Goal: Task Accomplishment & Management: Manage account settings

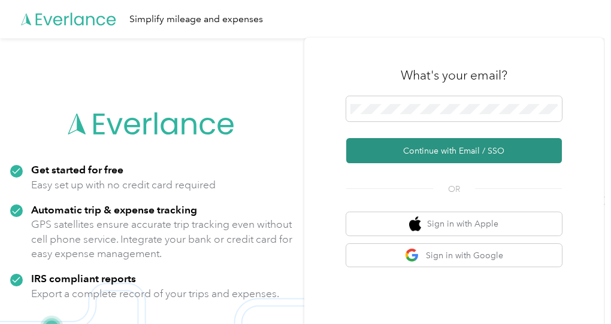
click at [454, 149] on button "Continue with Email / SSO" at bounding box center [453, 150] width 215 height 25
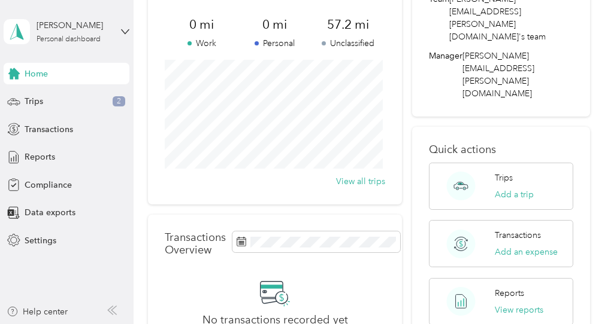
scroll to position [60, 0]
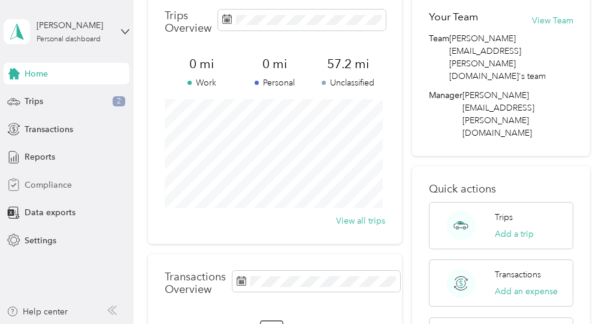
click at [53, 185] on span "Compliance" at bounding box center [48, 185] width 47 height 13
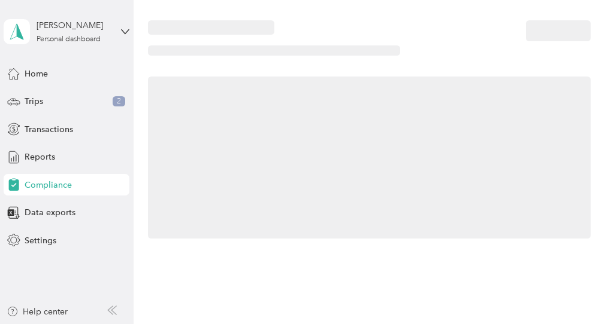
scroll to position [60, 0]
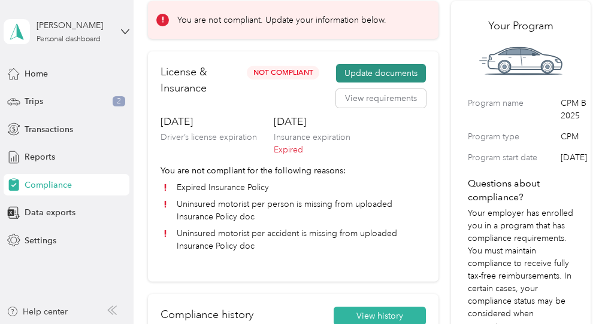
click at [376, 69] on button "Update documents" at bounding box center [381, 73] width 90 height 19
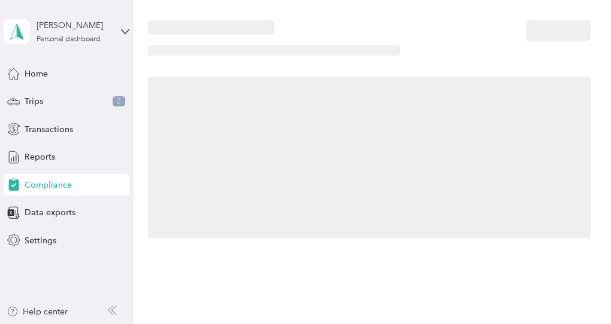
scroll to position [60, 0]
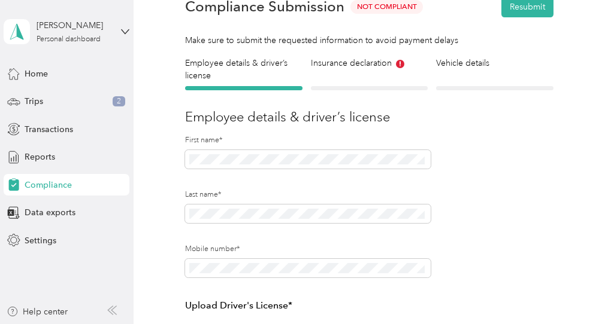
click at [390, 84] on div "Insurance declaration Insurance" at bounding box center [369, 74] width 117 height 34
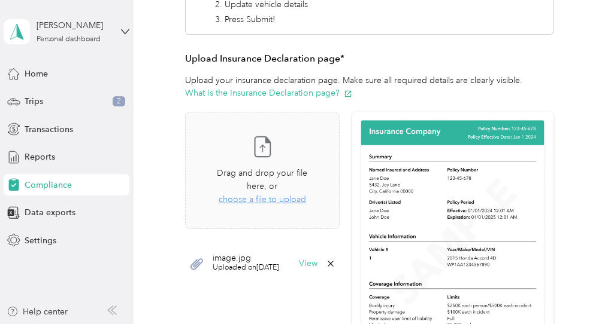
scroll to position [299, 0]
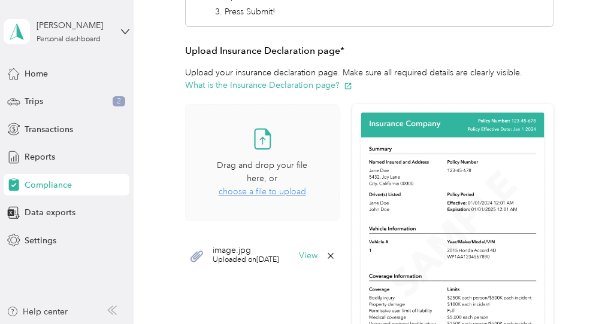
click at [272, 195] on span "choose a file to upload" at bounding box center [261, 192] width 87 height 10
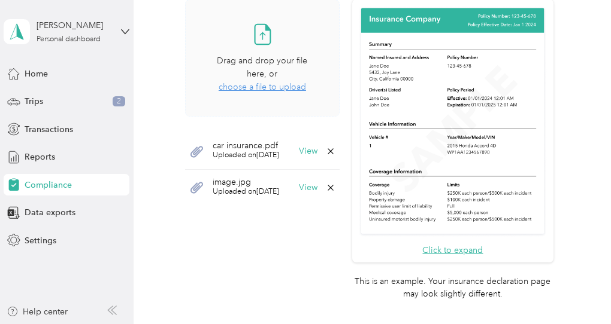
scroll to position [479, 0]
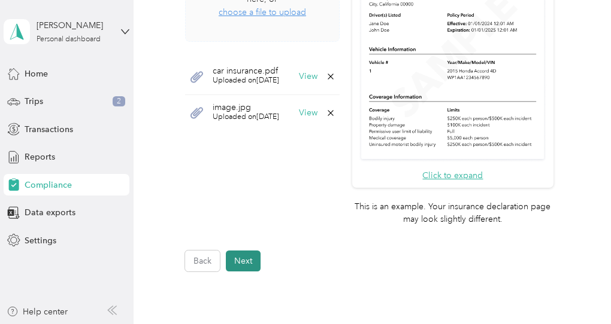
click at [242, 258] on button "Next" at bounding box center [243, 261] width 35 height 21
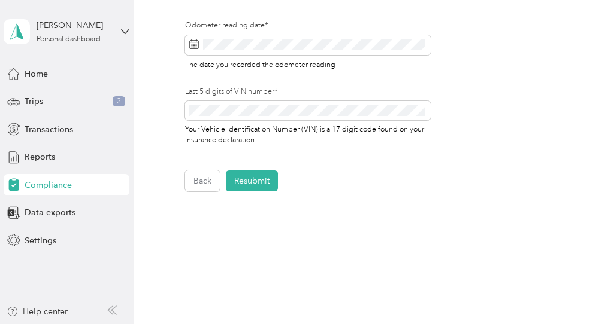
scroll to position [613, 0]
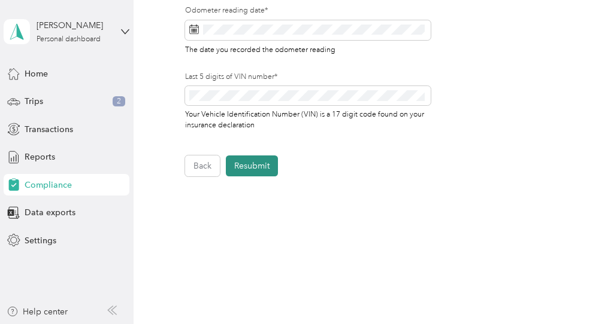
click at [248, 170] on button "Resubmit" at bounding box center [252, 166] width 52 height 21
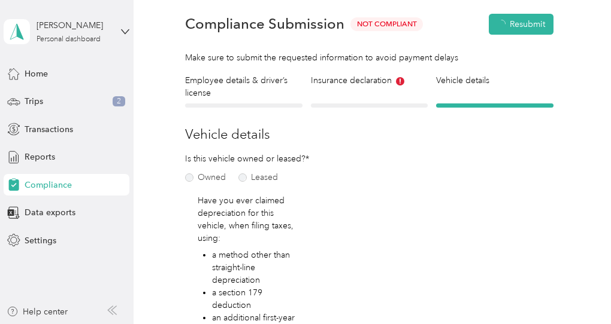
scroll to position [14, 0]
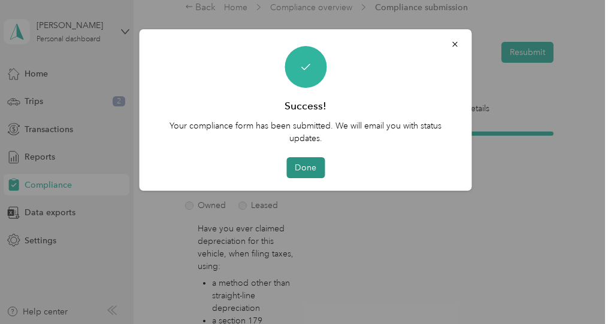
click at [297, 166] on button "Done" at bounding box center [305, 167] width 38 height 21
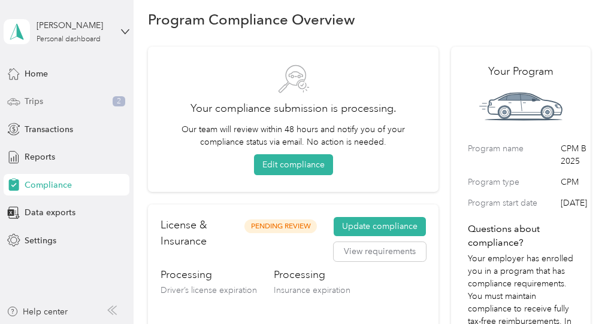
click at [57, 99] on div "Trips 2" at bounding box center [67, 102] width 126 height 22
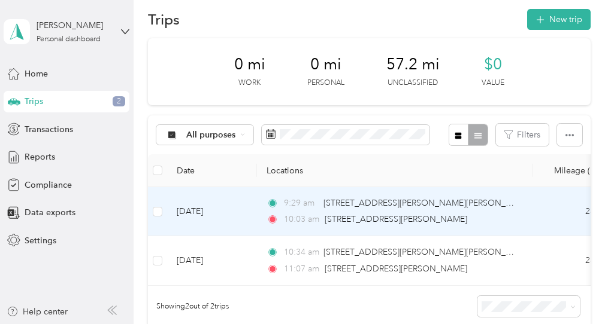
click at [156, 203] on td at bounding box center [157, 211] width 19 height 49
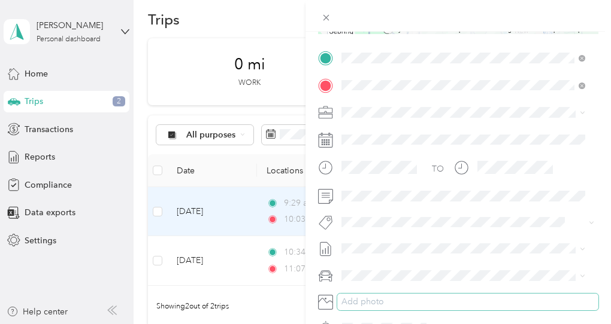
scroll to position [239, 0]
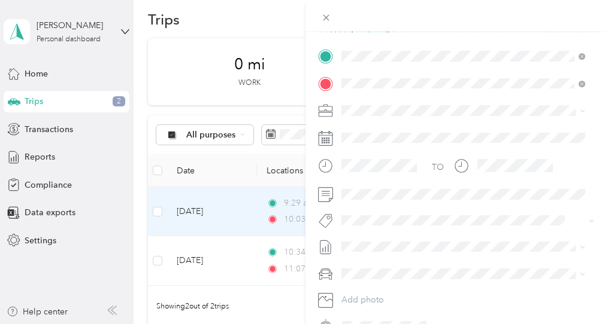
click at [384, 129] on span "Option Care Health" at bounding box center [382, 131] width 74 height 10
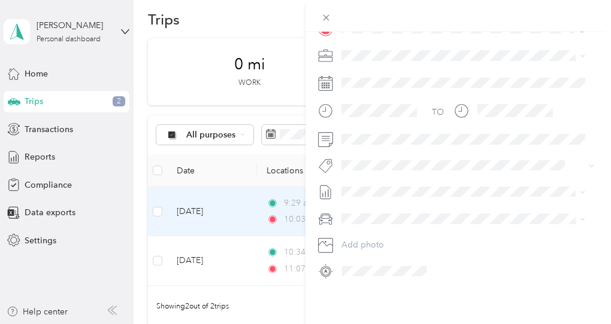
scroll to position [303, 0]
click at [210, 18] on div "Trip details Save This trip cannot be edited because it is either under review,…" at bounding box center [305, 162] width 611 height 324
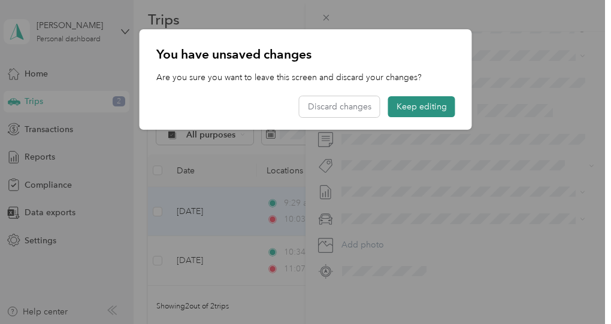
drag, startPoint x: 425, startPoint y: 107, endPoint x: 414, endPoint y: 92, distance: 18.4
click at [424, 104] on button "Keep editing" at bounding box center [421, 106] width 67 height 21
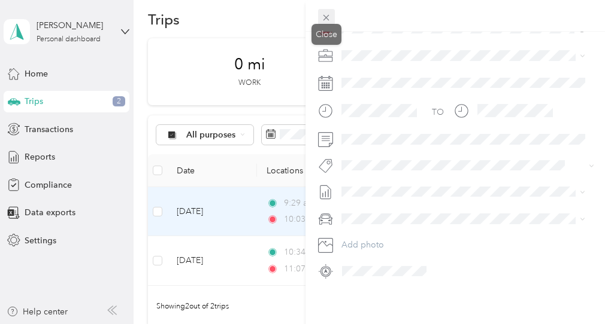
click at [326, 13] on icon at bounding box center [326, 18] width 10 height 10
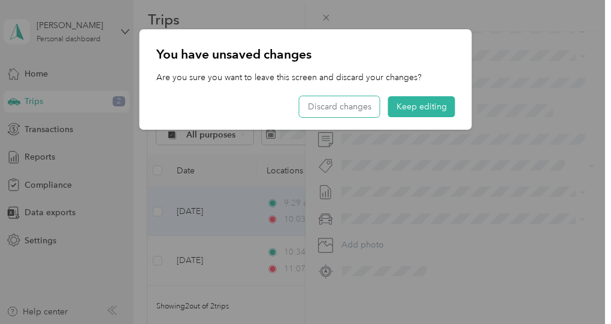
click at [328, 108] on button "Discard changes" at bounding box center [339, 106] width 80 height 21
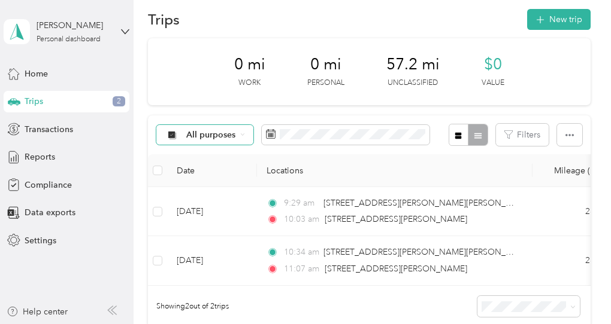
click at [201, 132] on span "All purposes" at bounding box center [211, 135] width 50 height 8
click at [196, 197] on span "Option Care Health" at bounding box center [224, 198] width 77 height 13
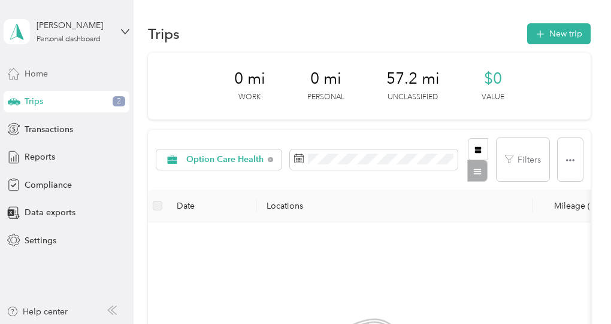
click at [54, 72] on div "Home" at bounding box center [67, 74] width 126 height 22
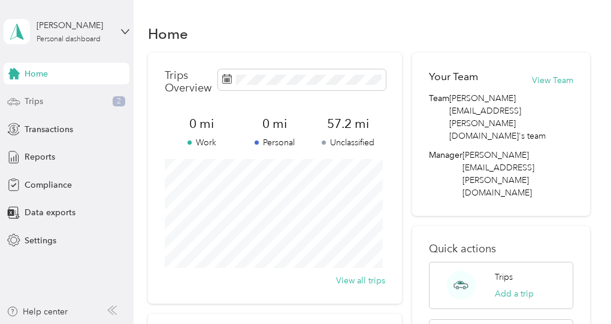
click at [69, 104] on div "Trips 2" at bounding box center [67, 102] width 126 height 22
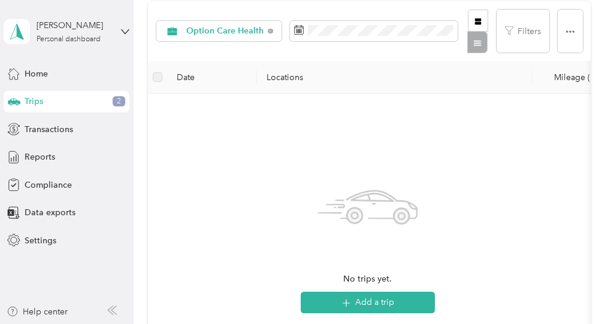
scroll to position [180, 0]
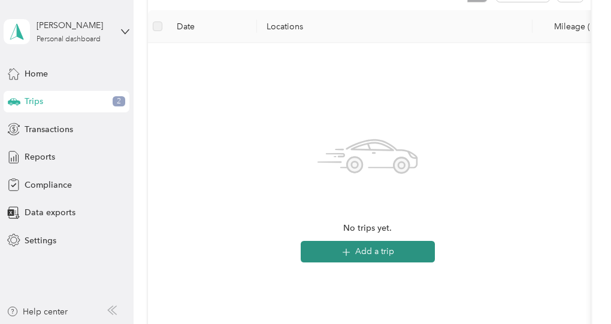
click at [366, 252] on button "Add a trip" at bounding box center [367, 252] width 134 height 22
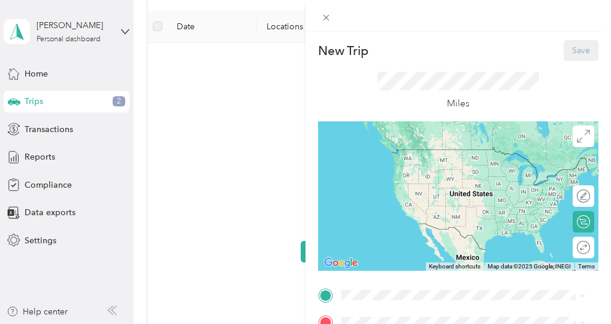
click at [33, 70] on div "New Trip Save This trip cannot be edited because it is either under review, app…" at bounding box center [305, 162] width 611 height 324
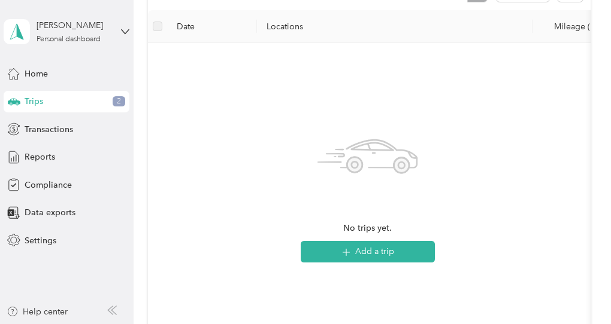
click at [34, 97] on span "Trips" at bounding box center [34, 101] width 19 height 13
click at [28, 102] on span "Trips" at bounding box center [34, 101] width 19 height 13
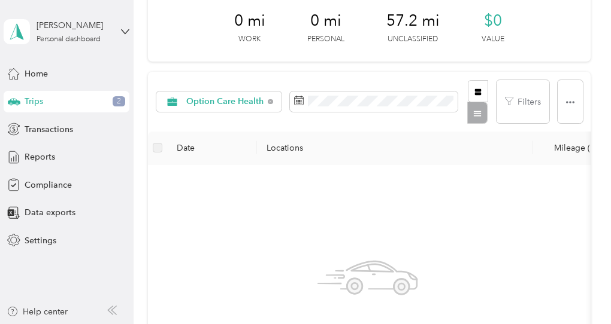
scroll to position [0, 0]
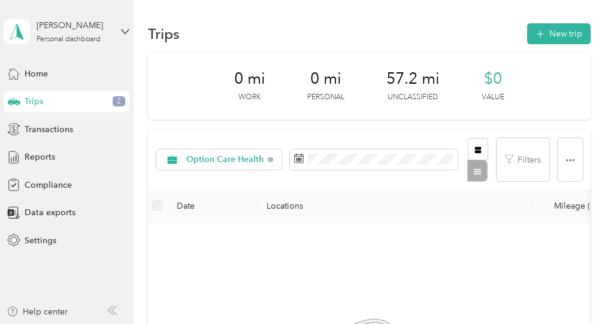
click at [423, 71] on span "57.2 mi" at bounding box center [412, 78] width 53 height 19
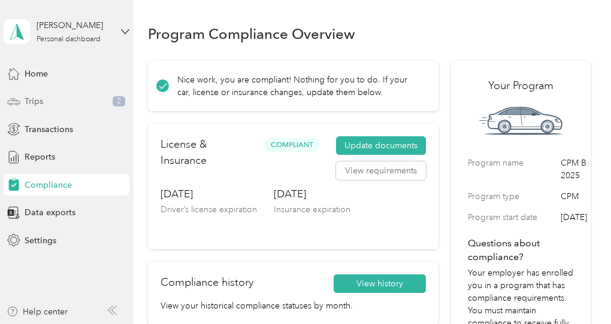
click at [32, 99] on span "Trips" at bounding box center [34, 101] width 19 height 13
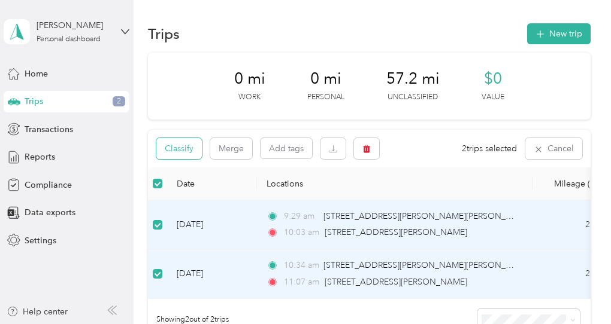
click at [183, 150] on button "Classify" at bounding box center [178, 148] width 45 height 21
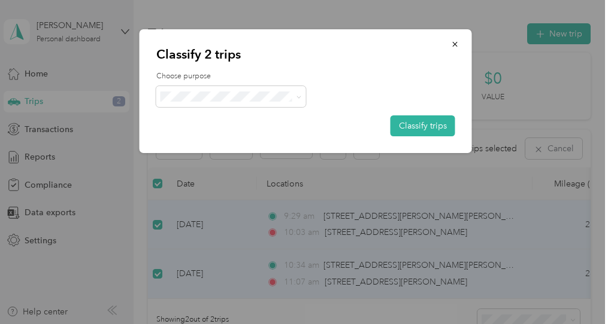
click at [236, 119] on span "Option Care Health" at bounding box center [241, 116] width 111 height 13
click at [407, 123] on button "Classify trips" at bounding box center [422, 126] width 65 height 21
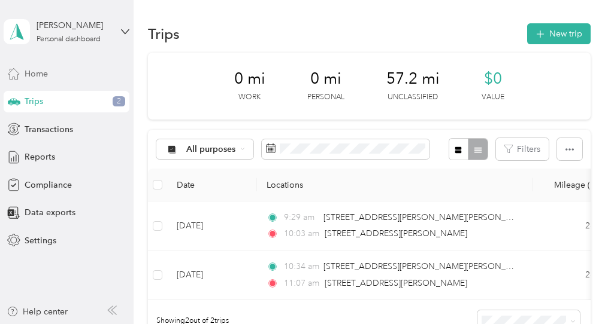
click at [47, 74] on span "Home" at bounding box center [36, 74] width 23 height 13
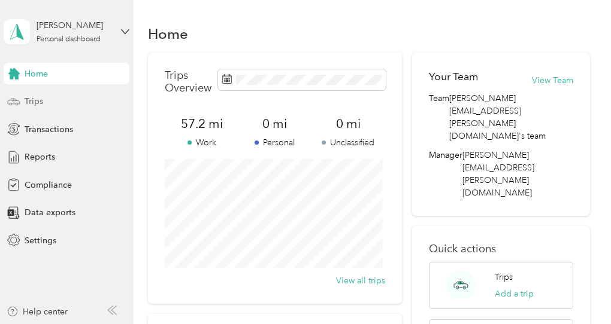
click at [45, 102] on div "Trips" at bounding box center [67, 102] width 126 height 22
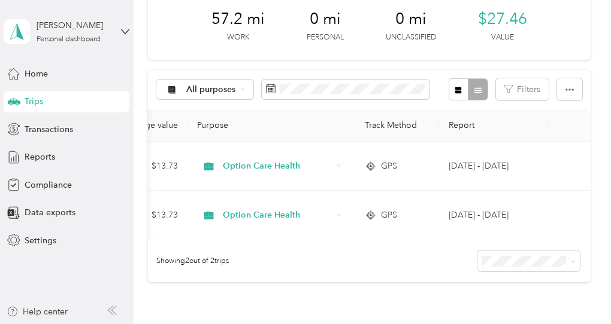
scroll to position [0, 552]
